Goal: Transaction & Acquisition: Purchase product/service

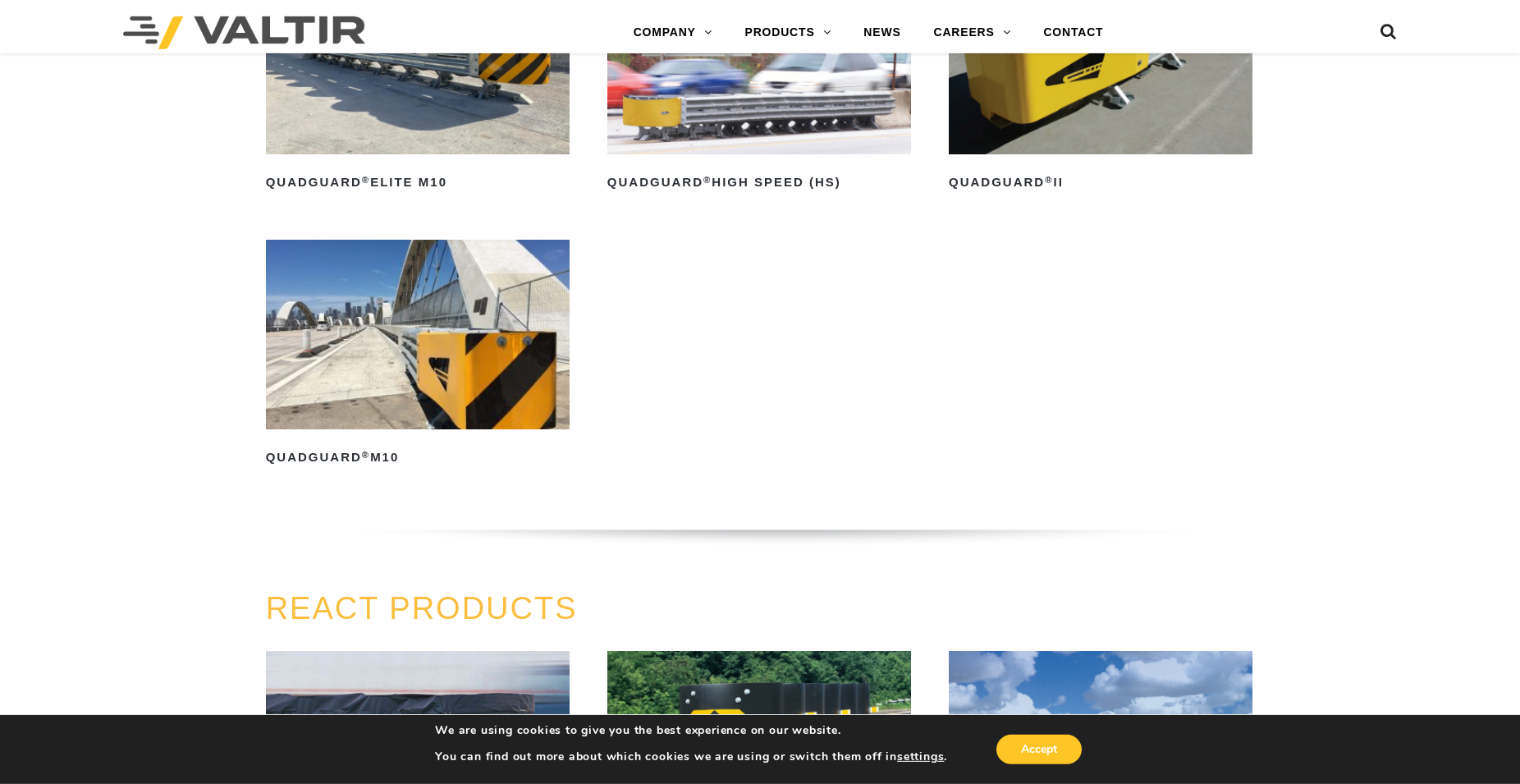
scroll to position [1339, 0]
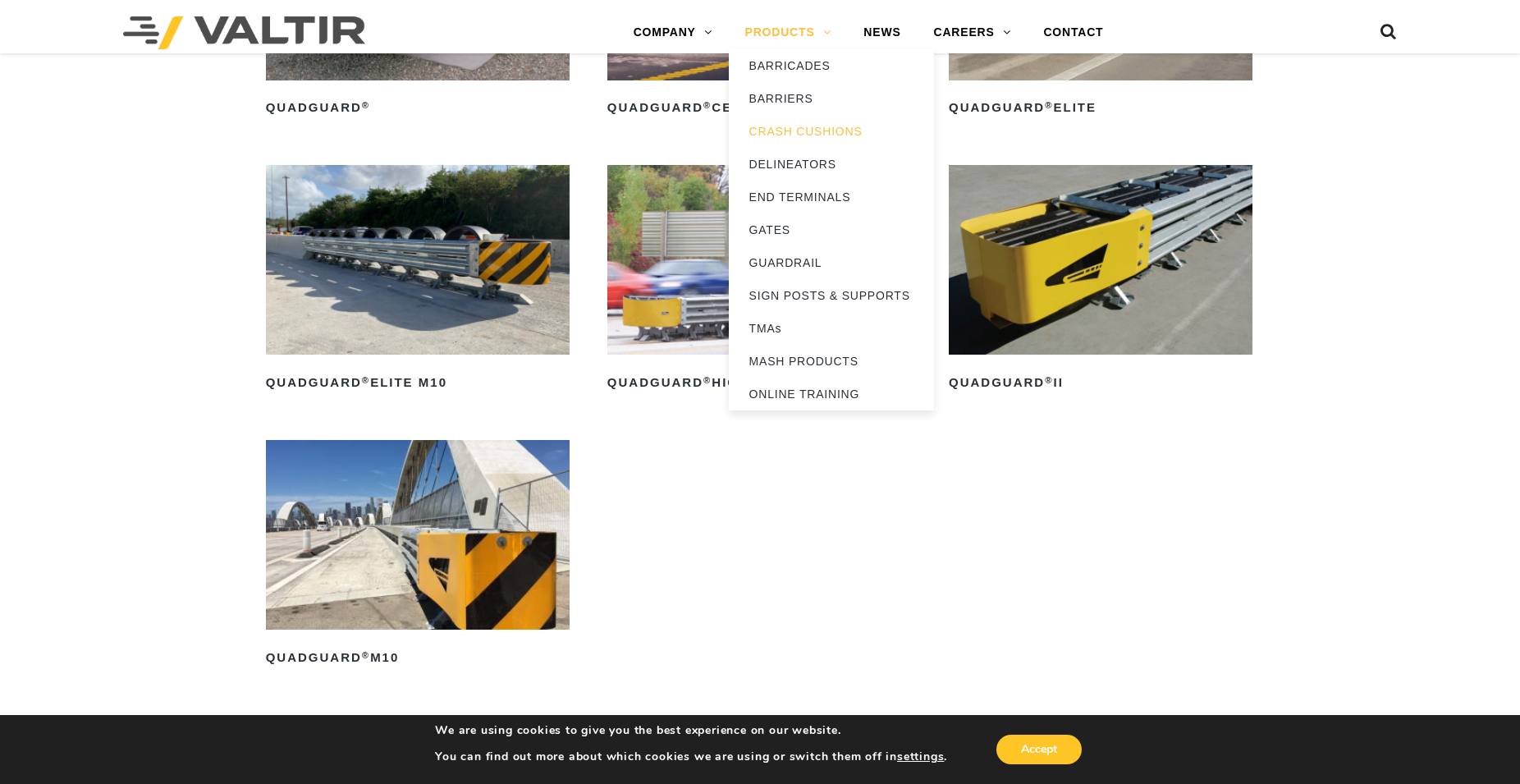
click at [803, 34] on link "PRODUCTS" at bounding box center [788, 33] width 119 height 33
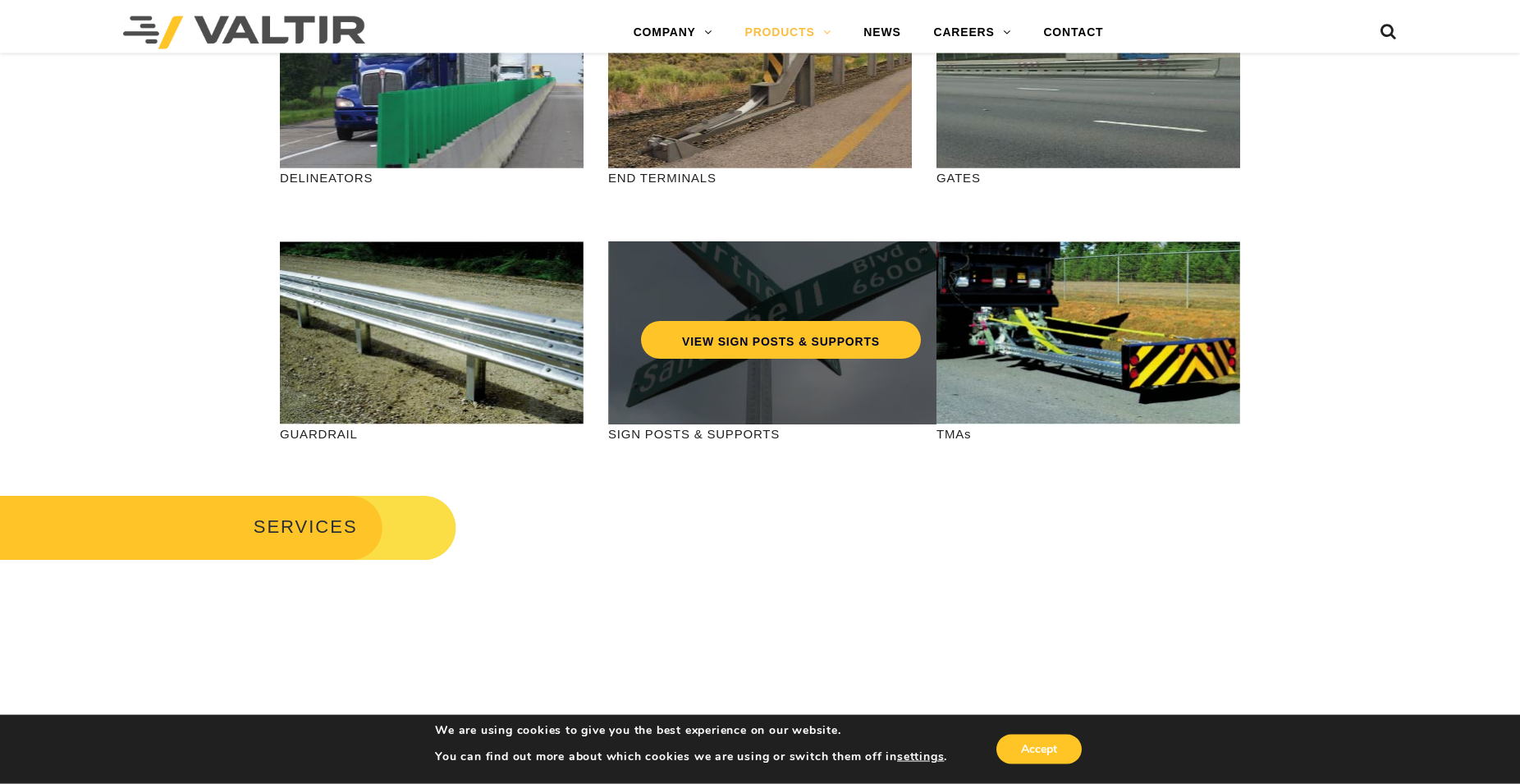
scroll to position [502, 0]
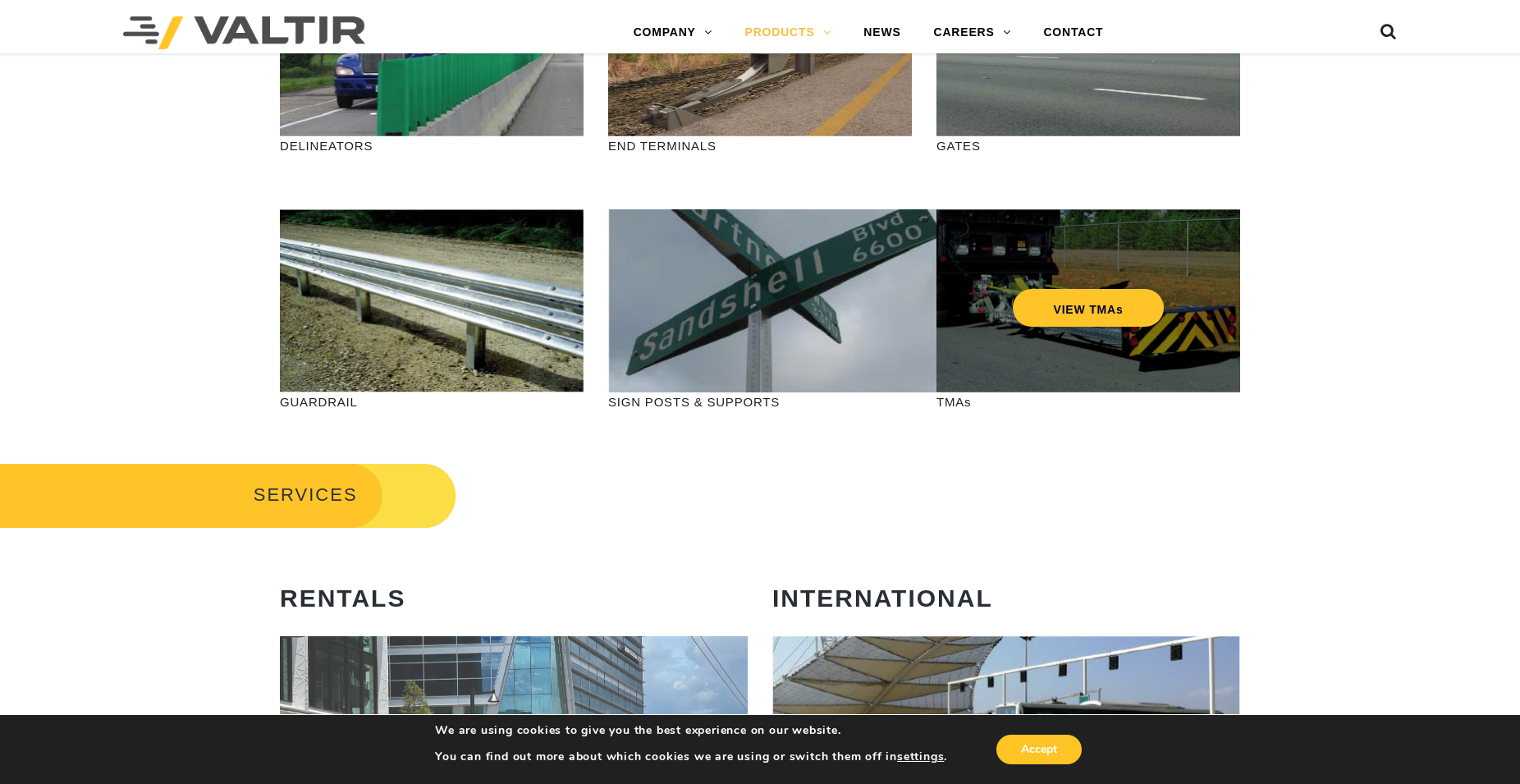
click at [988, 295] on div "VIEW TMAs" at bounding box center [1088, 273] width 238 height 54
click at [1037, 307] on link "VIEW TMAs" at bounding box center [1089, 307] width 152 height 38
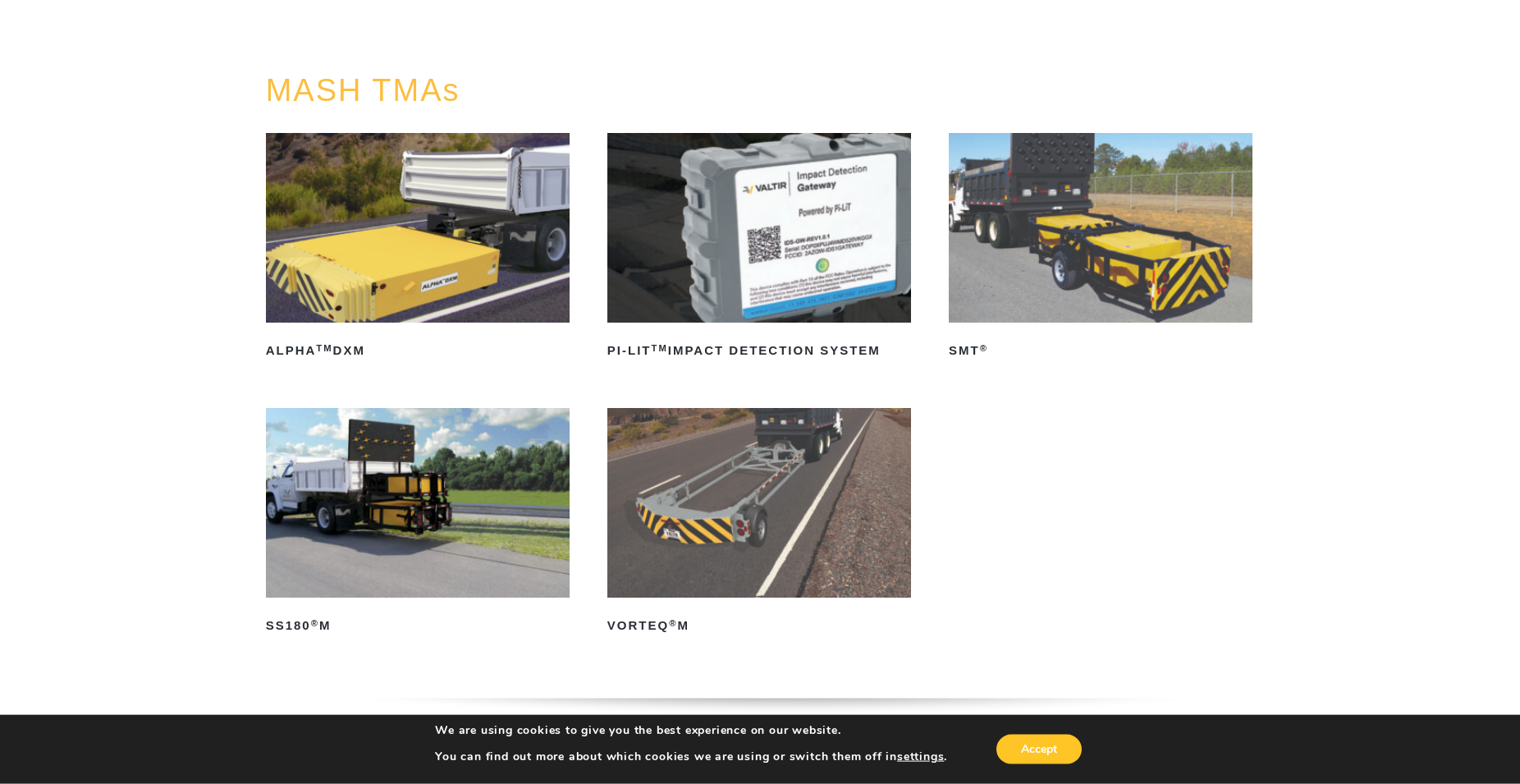
scroll to position [168, 0]
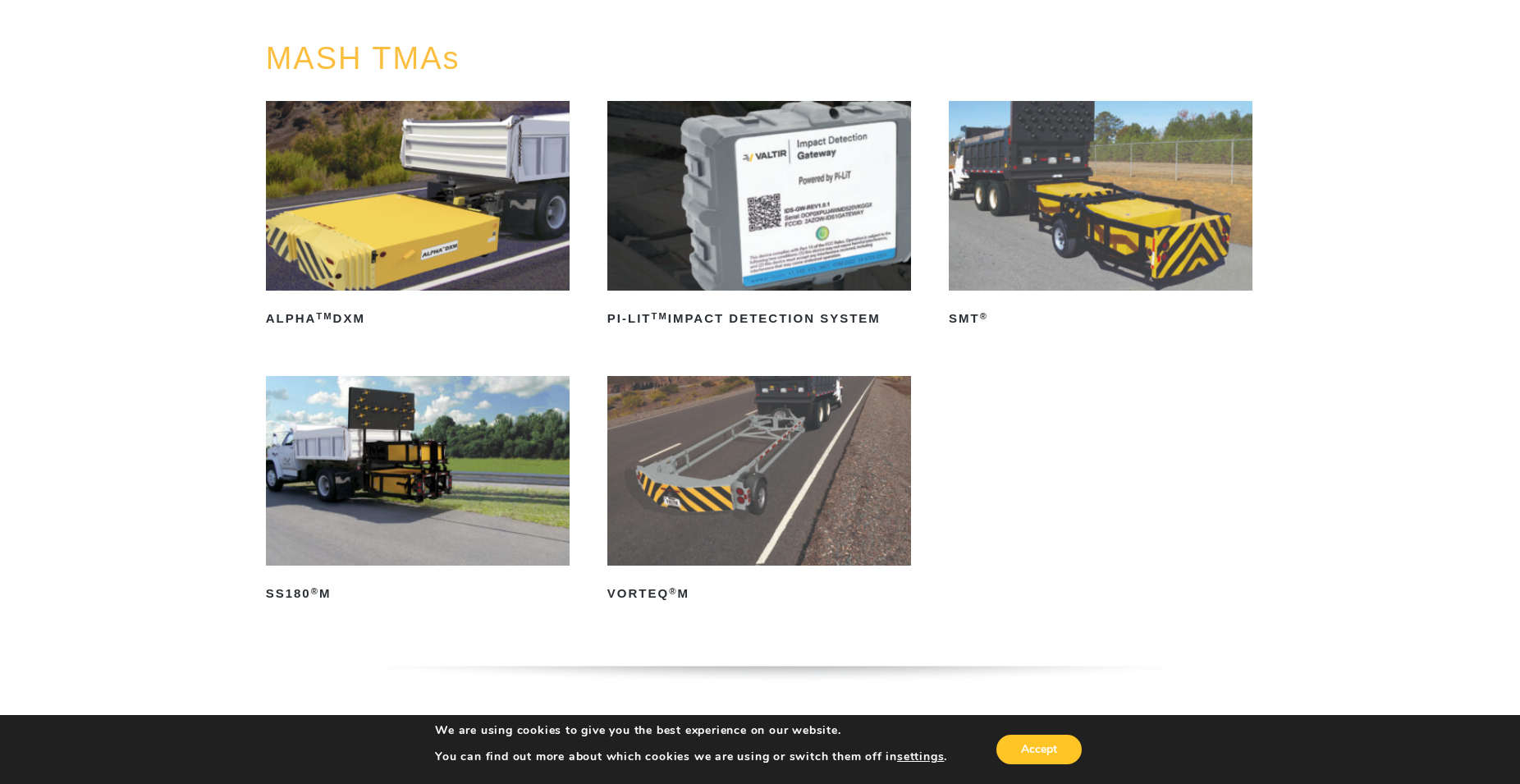
click at [989, 226] on img at bounding box center [1101, 196] width 304 height 190
